Goal: Find specific page/section: Find specific page/section

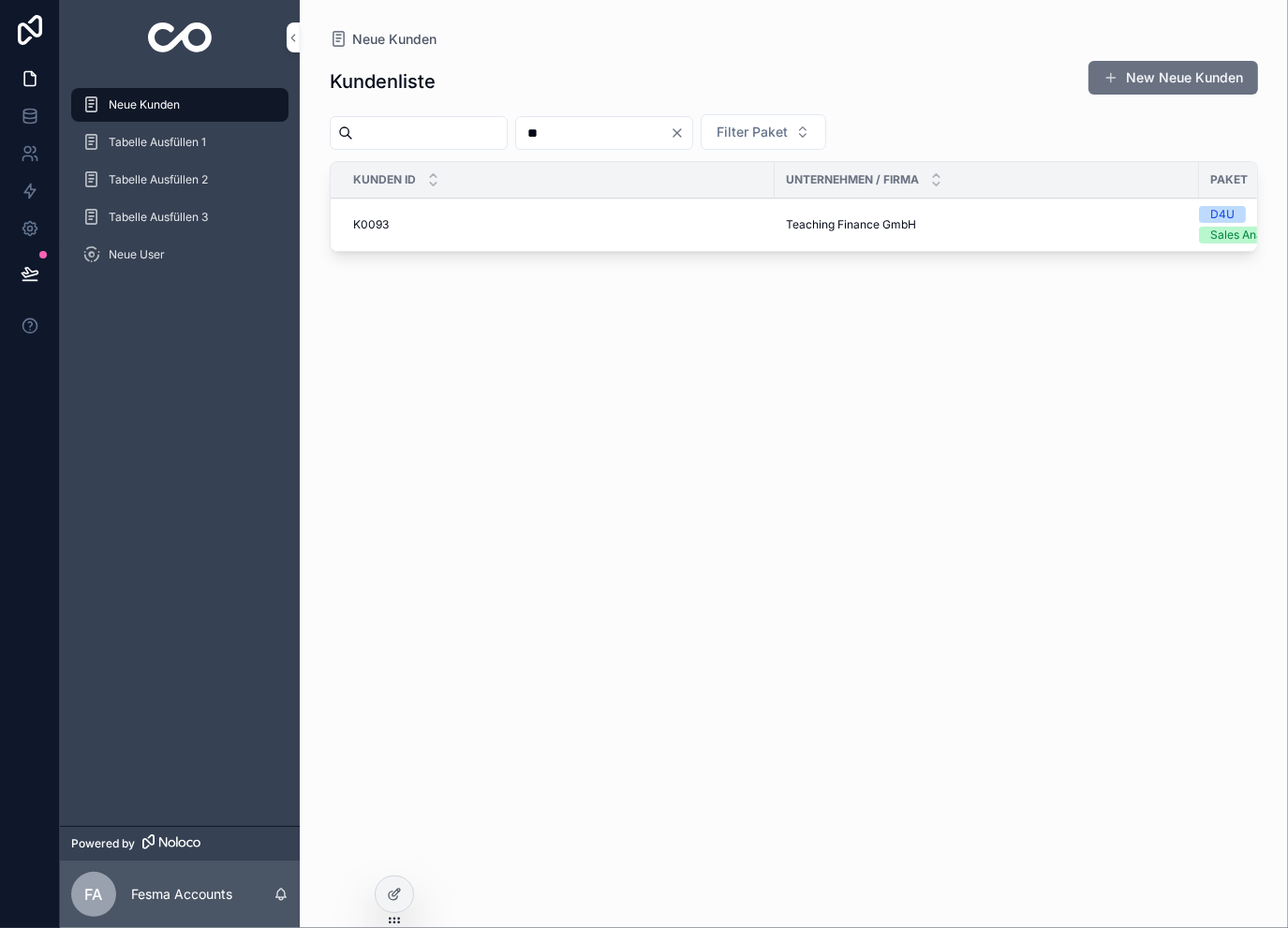
click at [616, 132] on input "**" at bounding box center [592, 133] width 153 height 26
type input "***"
click at [844, 214] on span "Maximilian & Benedikt GmbH" at bounding box center [863, 214] width 154 height 15
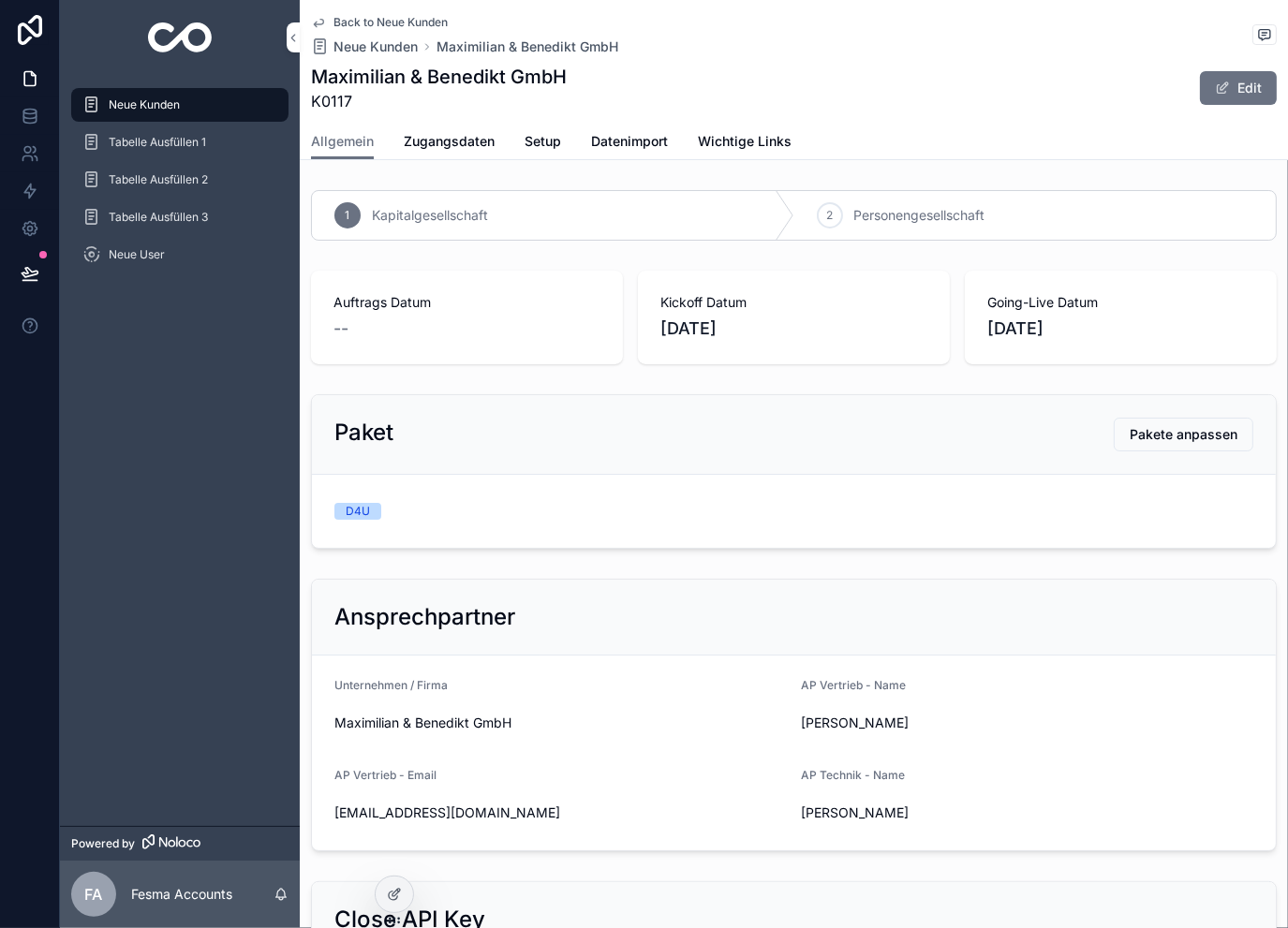
click at [415, 140] on span "Zugangsdaten" at bounding box center [449, 141] width 91 height 19
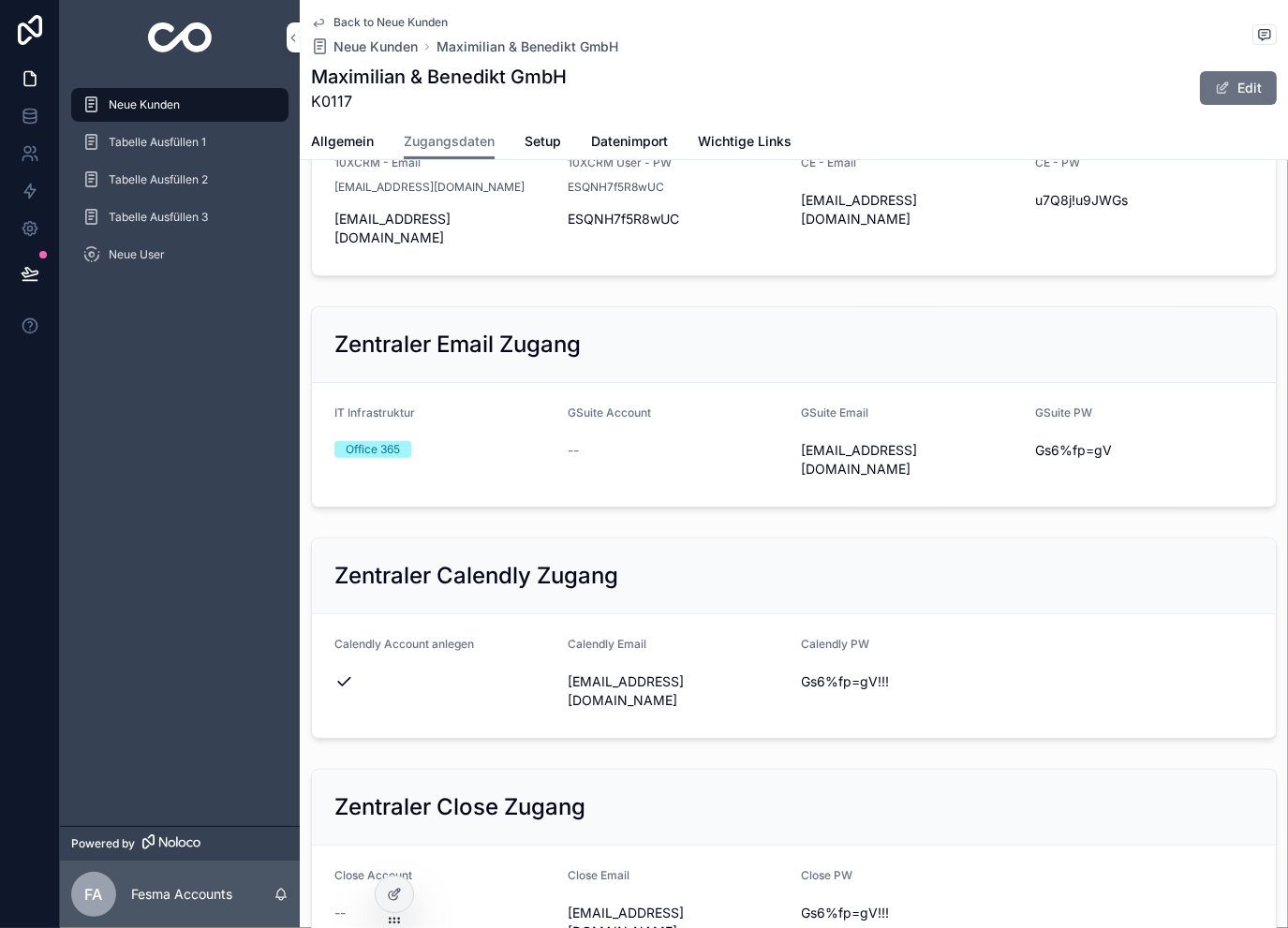
scroll to position [381, 0]
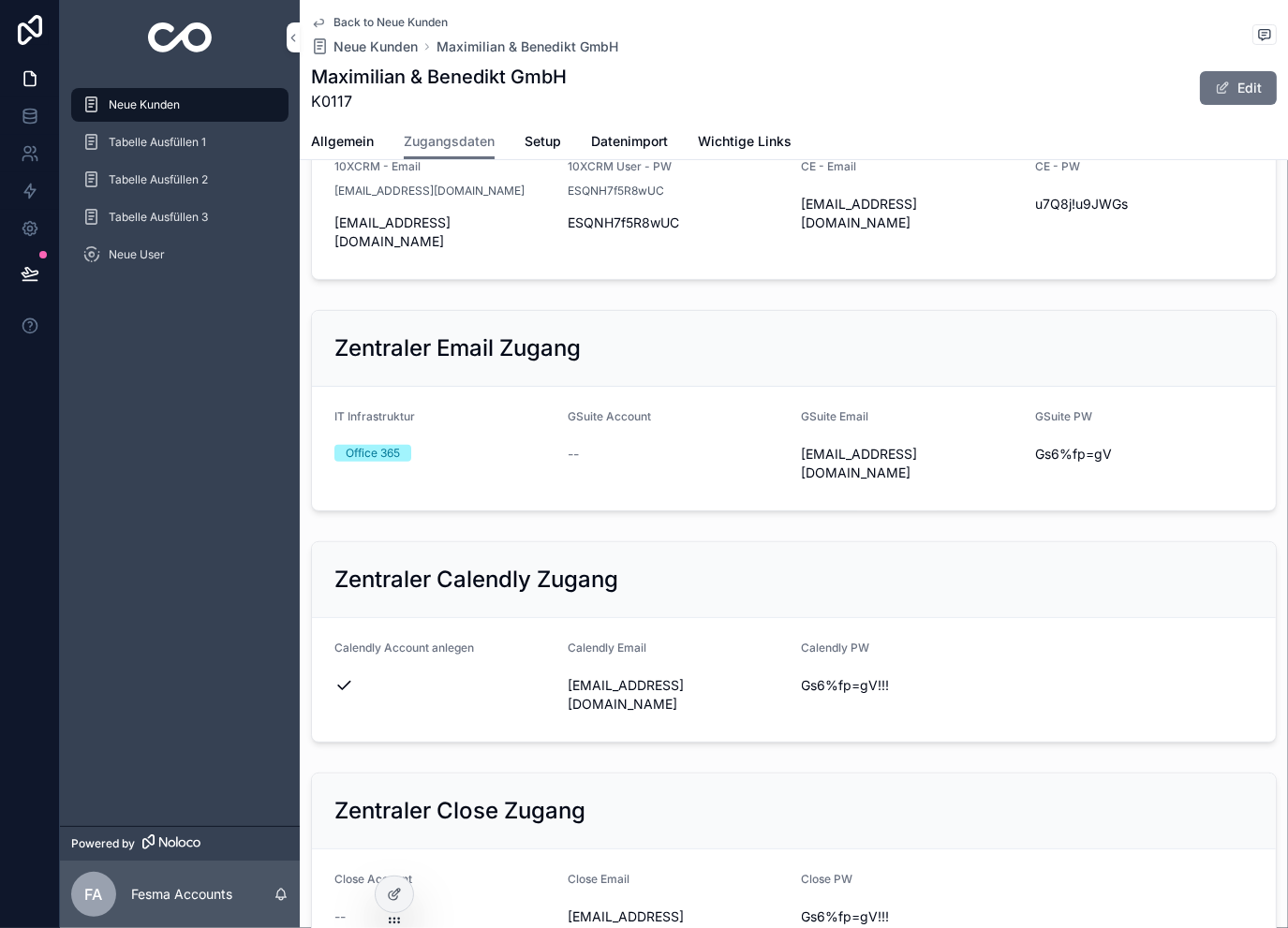
drag, startPoint x: 1015, startPoint y: 435, endPoint x: 982, endPoint y: 439, distance: 33.2
click at [0, 0] on icon "scrollable content" at bounding box center [0, 0] width 0 height 0
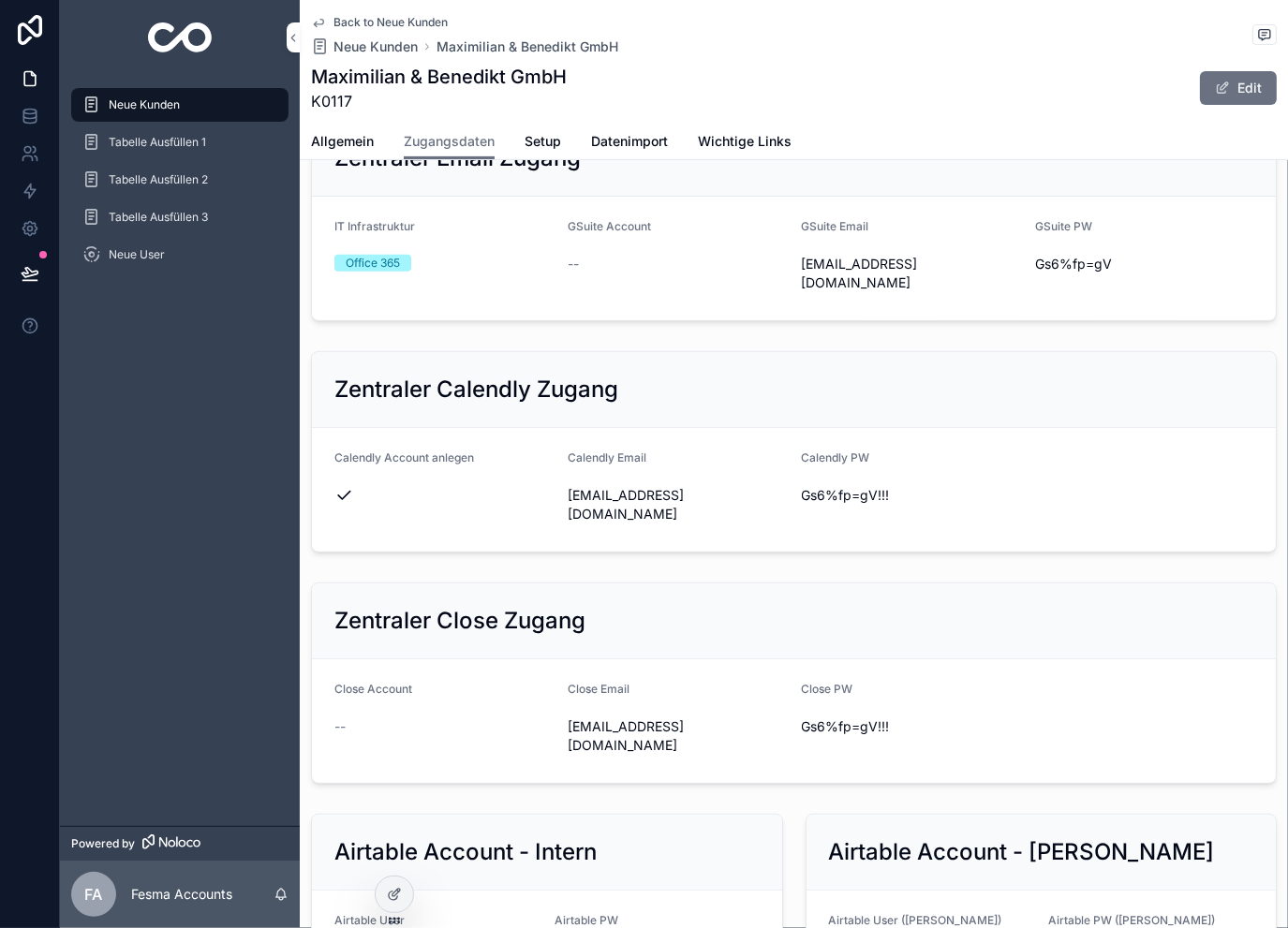
scroll to position [568, 0]
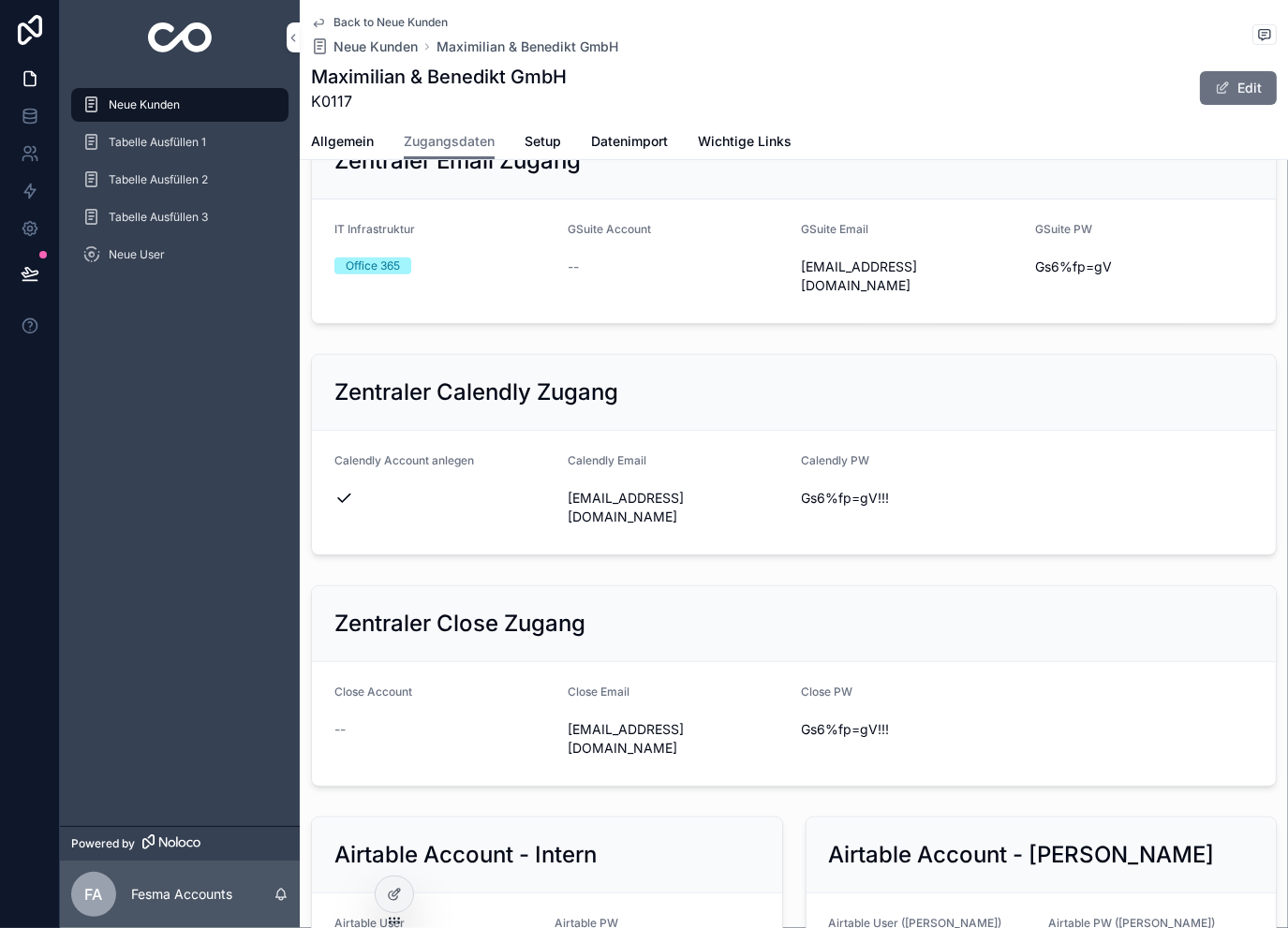
click at [0, 0] on icon "scrollable content" at bounding box center [0, 0] width 0 height 0
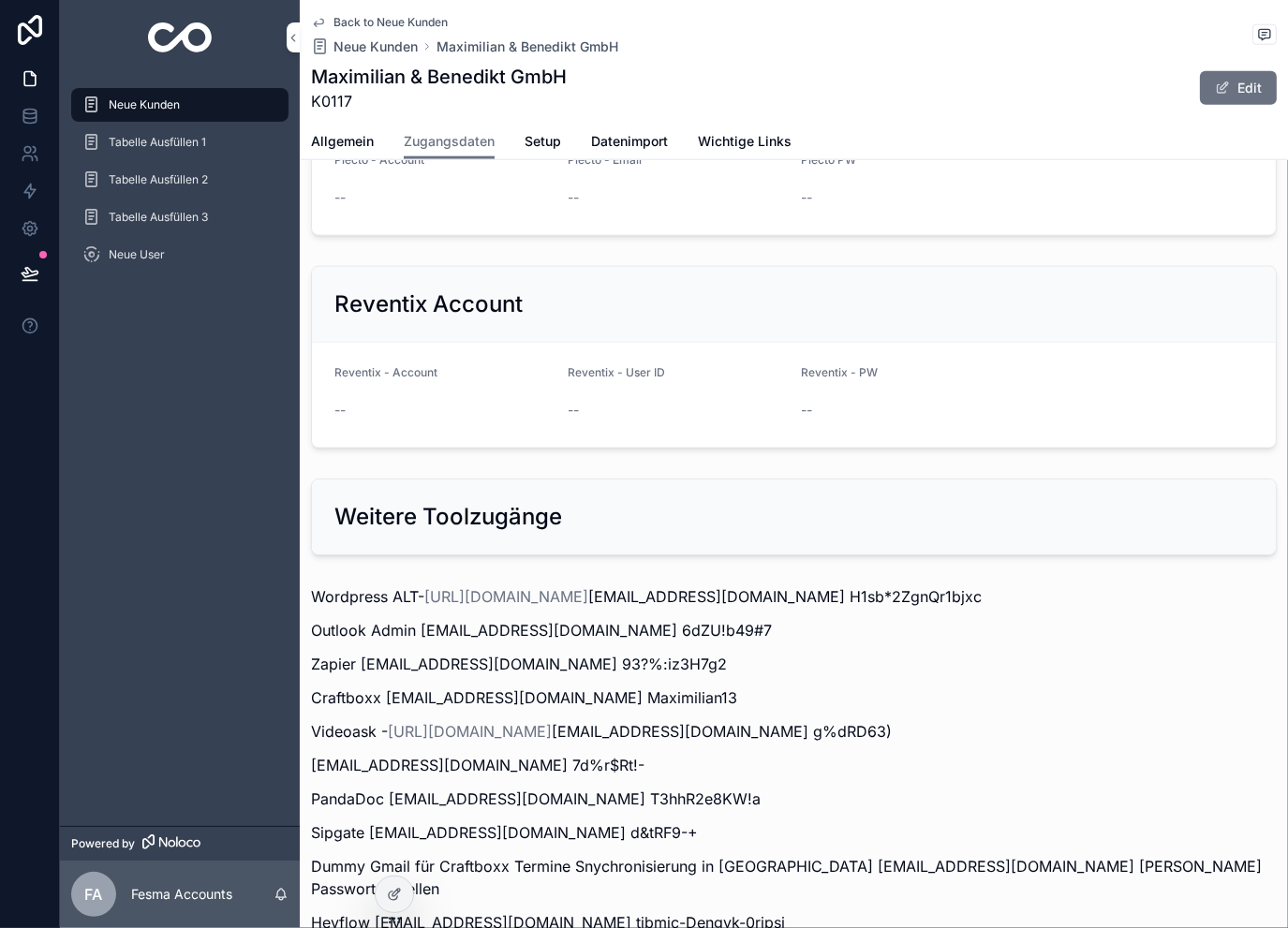
scroll to position [2003, 0]
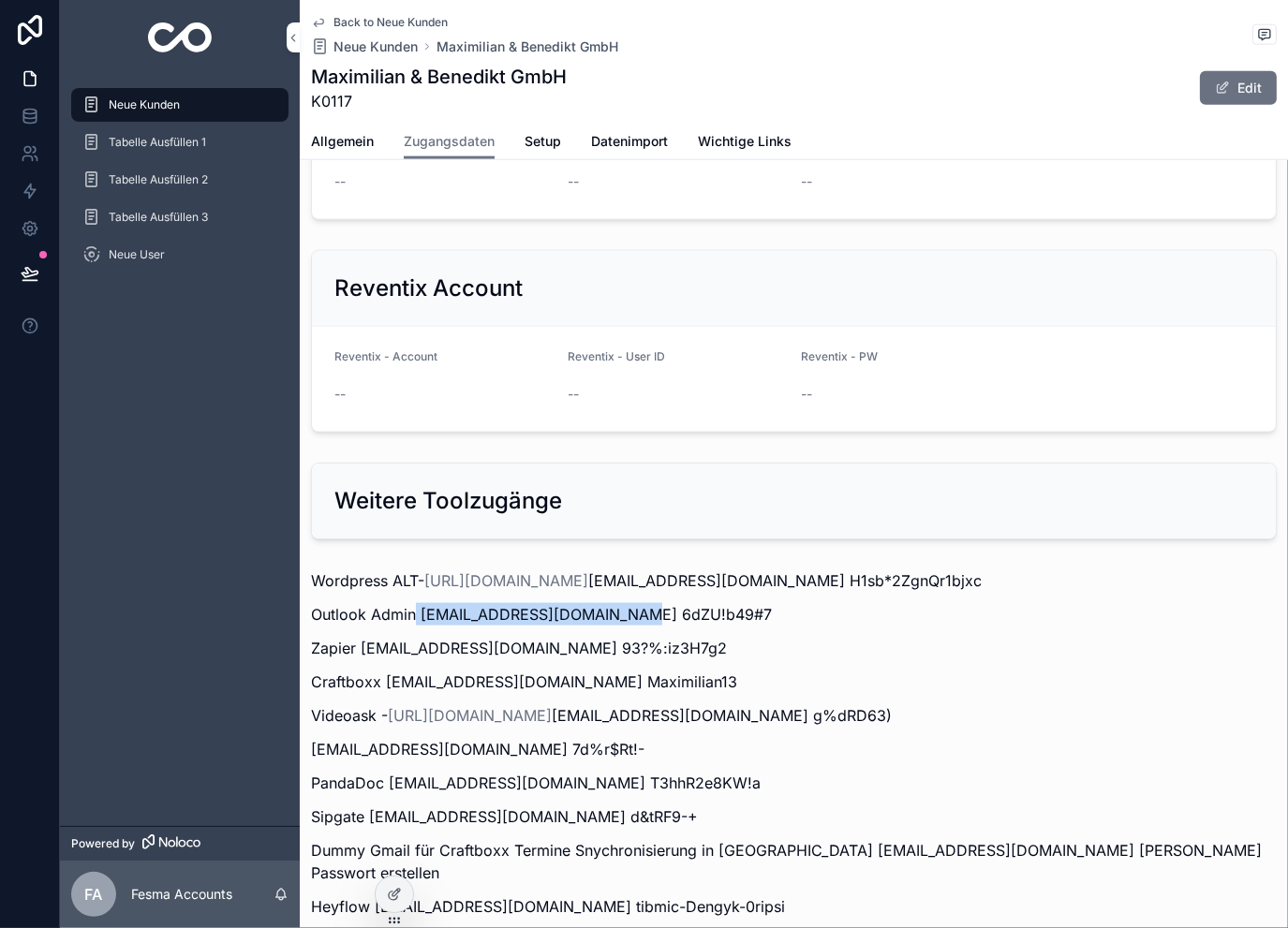
drag, startPoint x: 416, startPoint y: 512, endPoint x: 617, endPoint y: 515, distance: 201.0
click at [617, 603] on p "Outlook Admin [EMAIL_ADDRESS][DOMAIN_NAME] 6dZU!b49#7" at bounding box center [794, 614] width 966 height 22
click at [638, 562] on div "Wordpress ALT- [URL][DOMAIN_NAME] [EMAIL_ADDRESS][DOMAIN_NAME] H1sb*2ZgnQr1bjxc…" at bounding box center [793, 777] width 988 height 430
drag, startPoint x: 419, startPoint y: 518, endPoint x: 625, endPoint y: 513, distance: 206.1
click at [625, 603] on p "Outlook Admin [EMAIL_ADDRESS][DOMAIN_NAME] 6dZU!b49#7" at bounding box center [794, 614] width 966 height 22
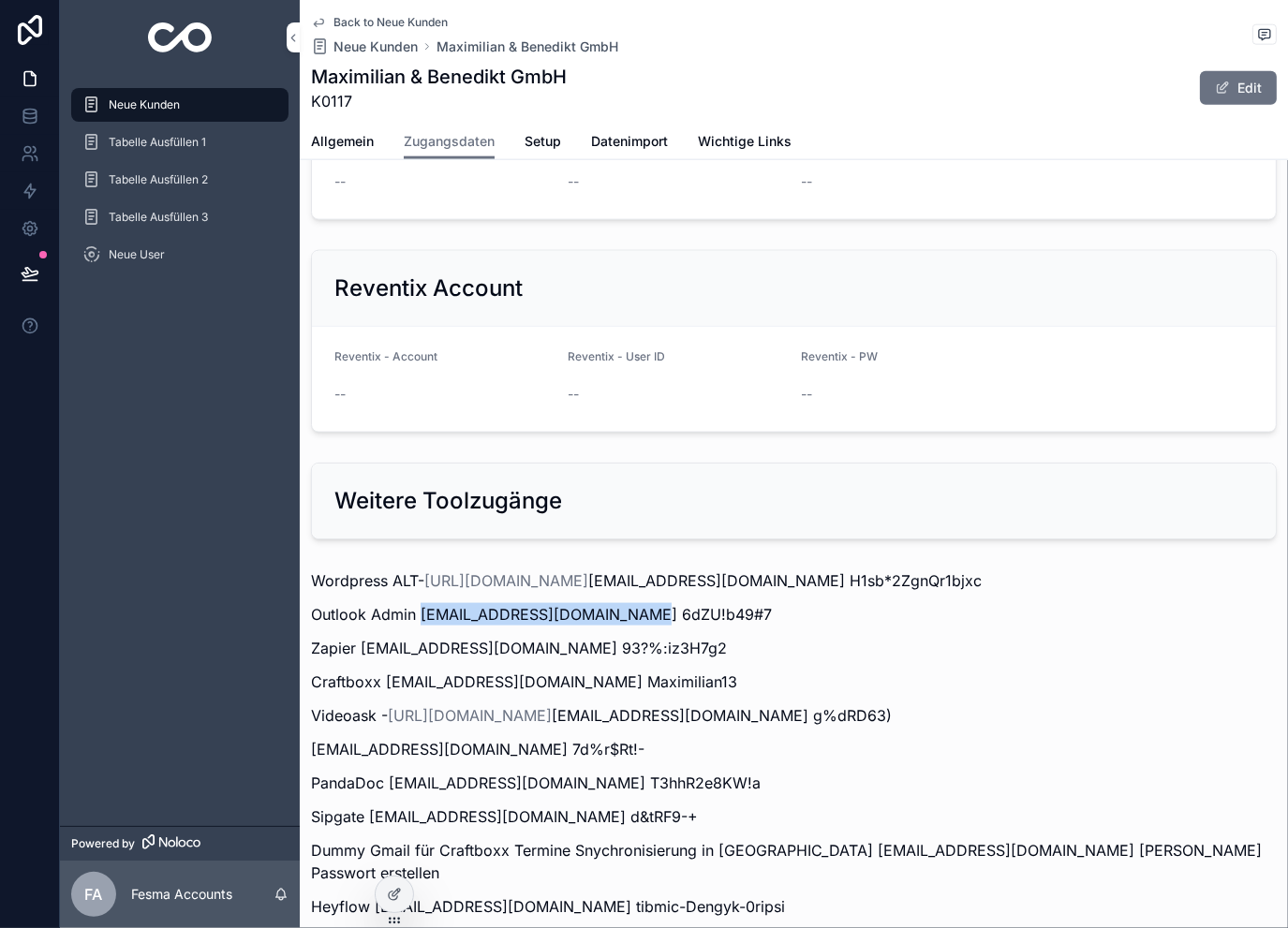
copy p "[EMAIL_ADDRESS][DOMAIN_NAME]"
drag, startPoint x: 711, startPoint y: 514, endPoint x: 632, endPoint y: 516, distance: 79.0
click at [632, 603] on p "Outlook Admin [EMAIL_ADDRESS][DOMAIN_NAME] 6dZU!b49#7" at bounding box center [794, 614] width 966 height 22
copy p "6dZU!b49#7"
click at [393, 11] on div "Back to Neue Kunden Neue Kunden Maximilian & Benedikt GmbH Maximilian & Benedik…" at bounding box center [794, 61] width 966 height 124
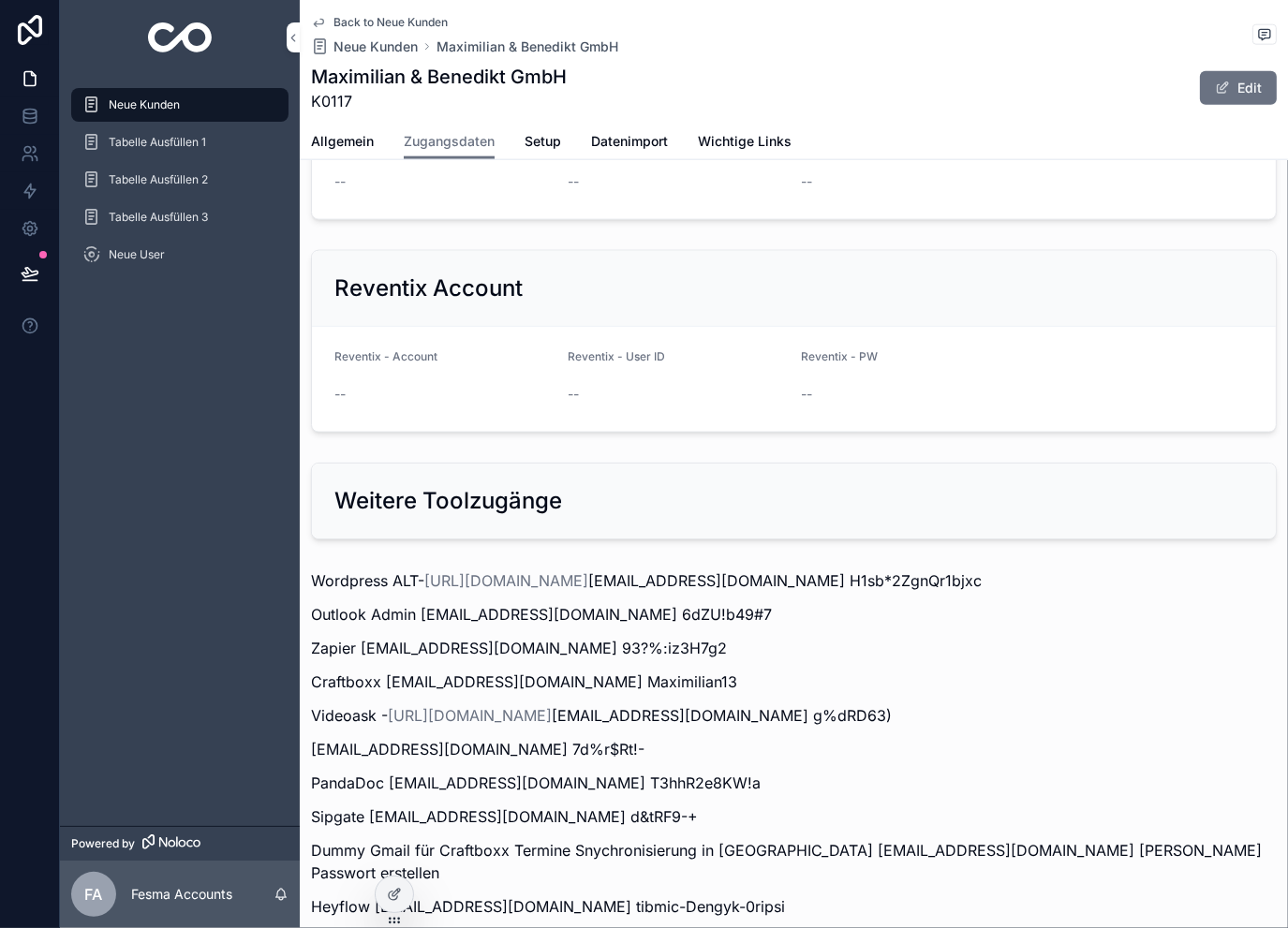
click at [394, 25] on span "Back to Neue Kunden" at bounding box center [390, 21] width 114 height 15
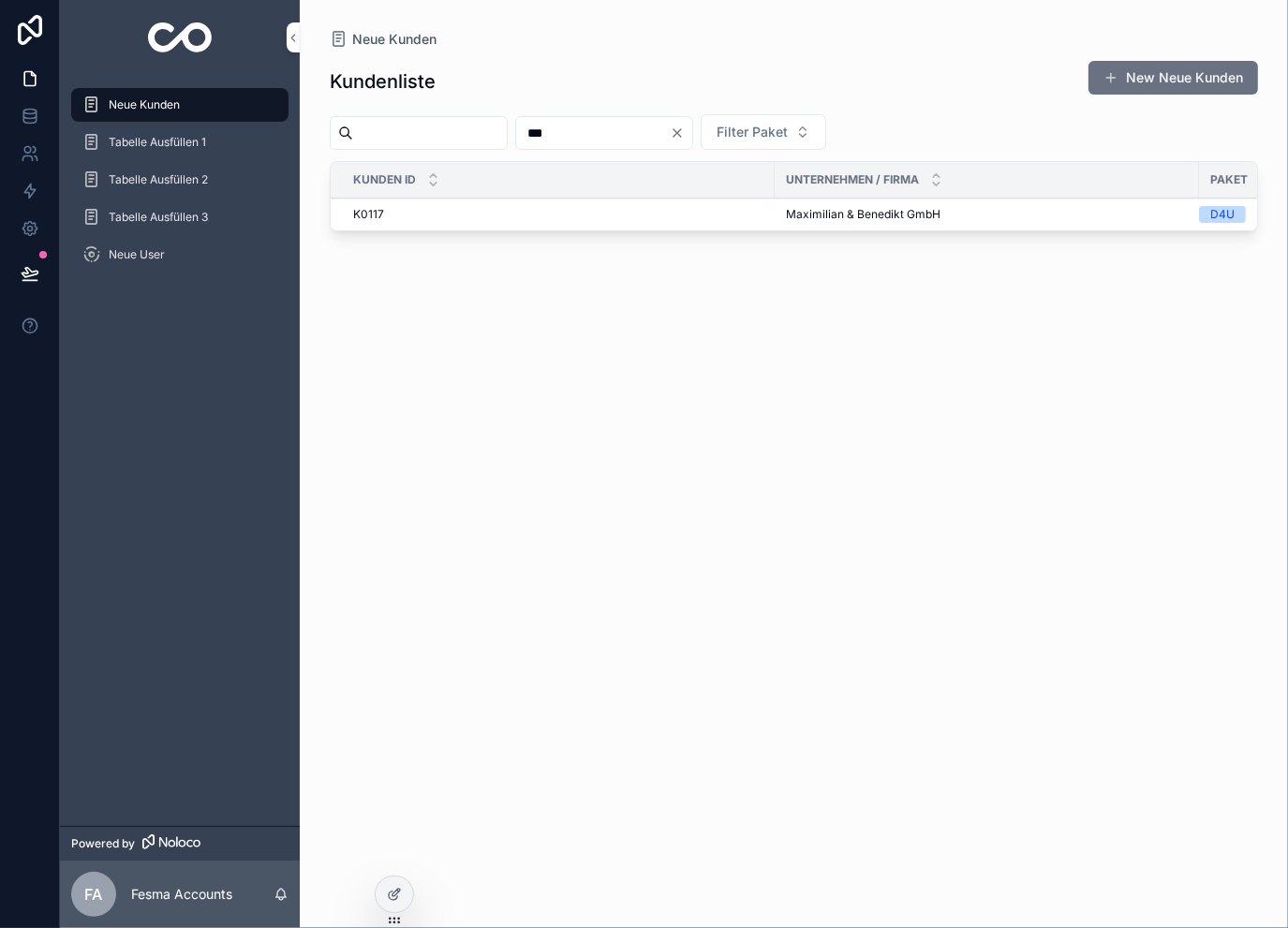
click at [640, 134] on input "***" at bounding box center [592, 133] width 153 height 26
type input "***"
click at [829, 221] on span "[PERSON_NAME] Coaching" at bounding box center [858, 224] width 144 height 15
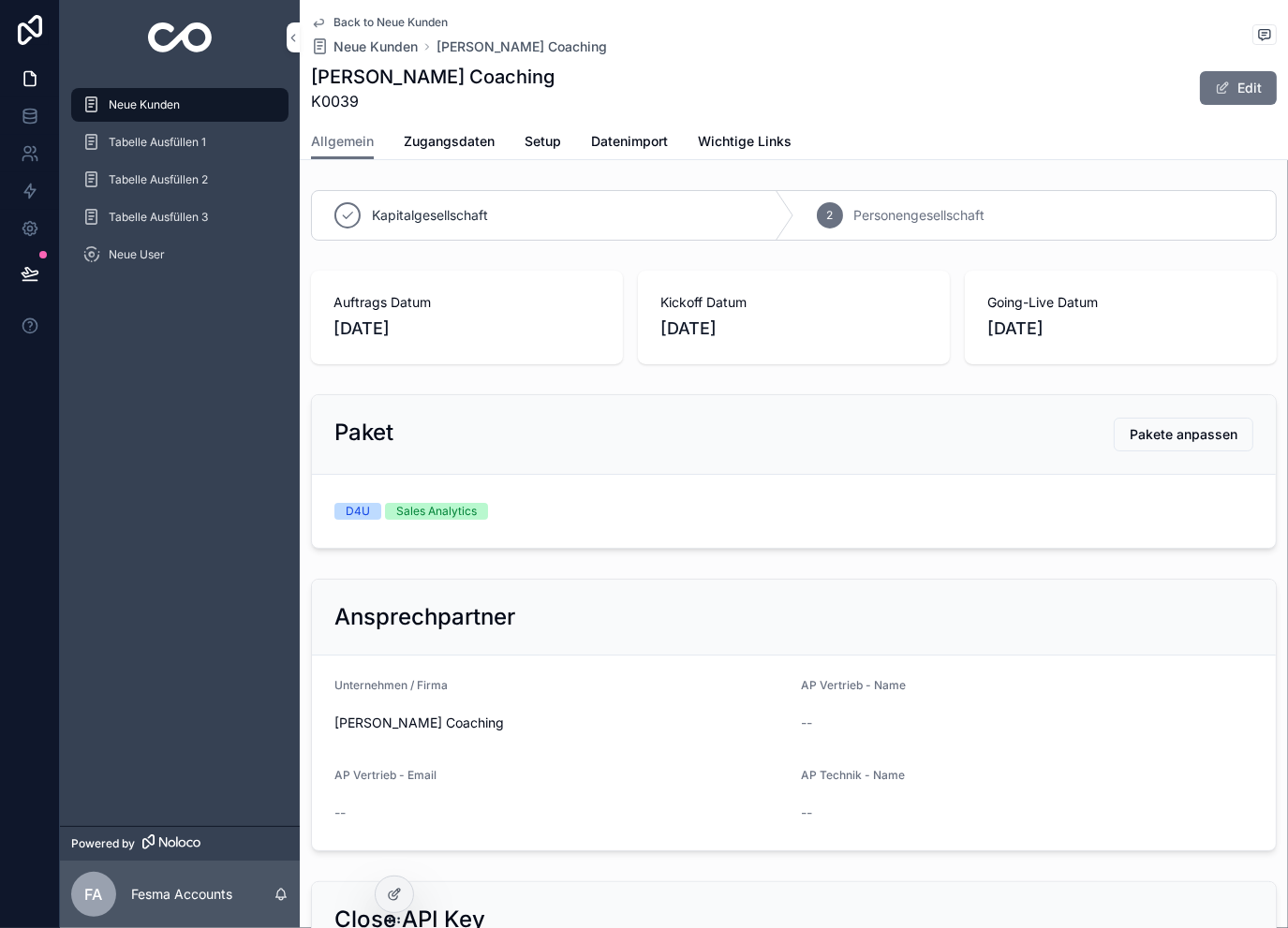
click at [461, 133] on span "Zugangsdaten" at bounding box center [449, 141] width 91 height 19
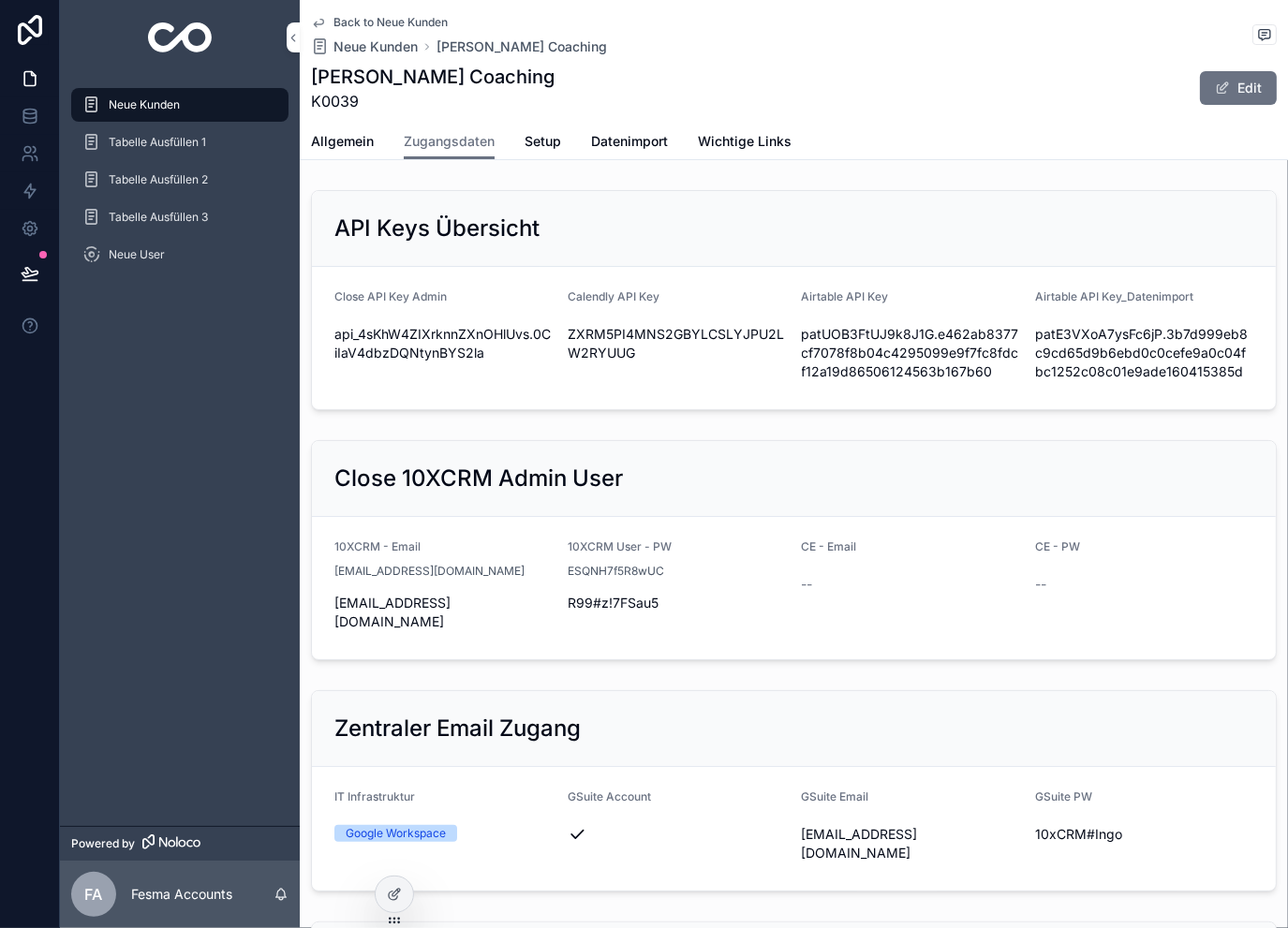
click at [0, 0] on icon "scrollable content" at bounding box center [0, 0] width 0 height 0
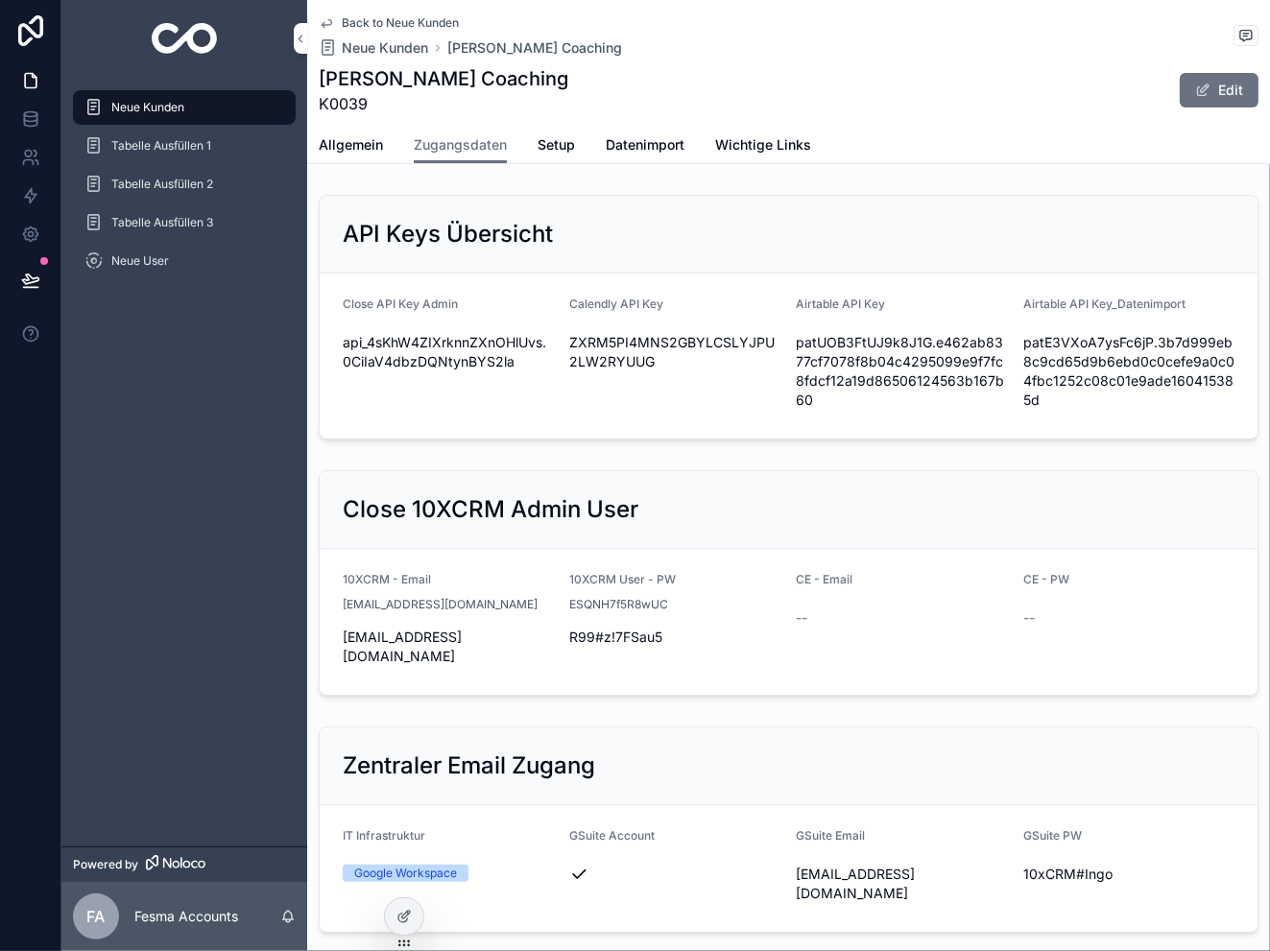
drag, startPoint x: 783, startPoint y: 764, endPoint x: 779, endPoint y: 538, distance: 225.6
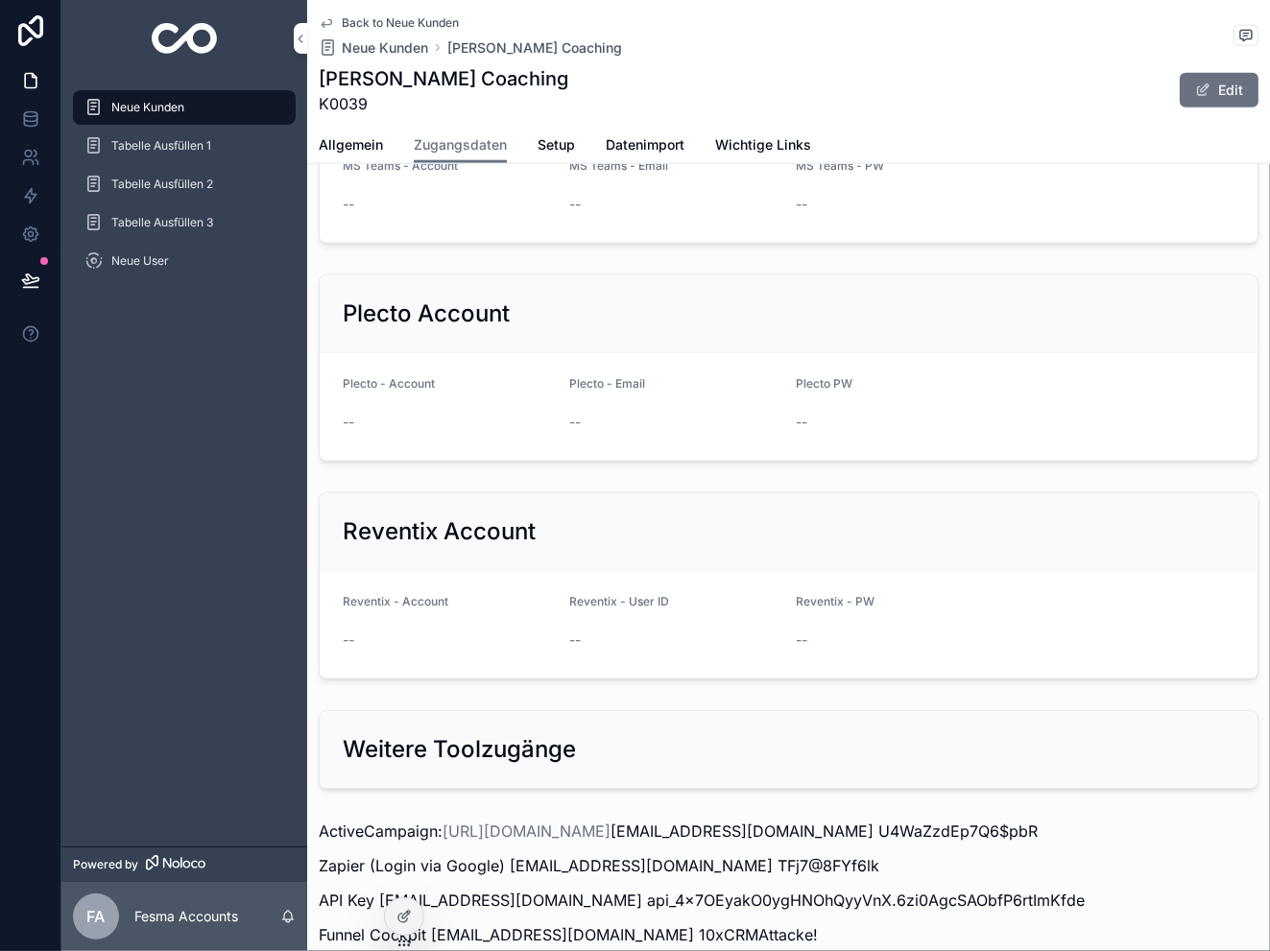
scroll to position [2239, 0]
